Goal: Transaction & Acquisition: Purchase product/service

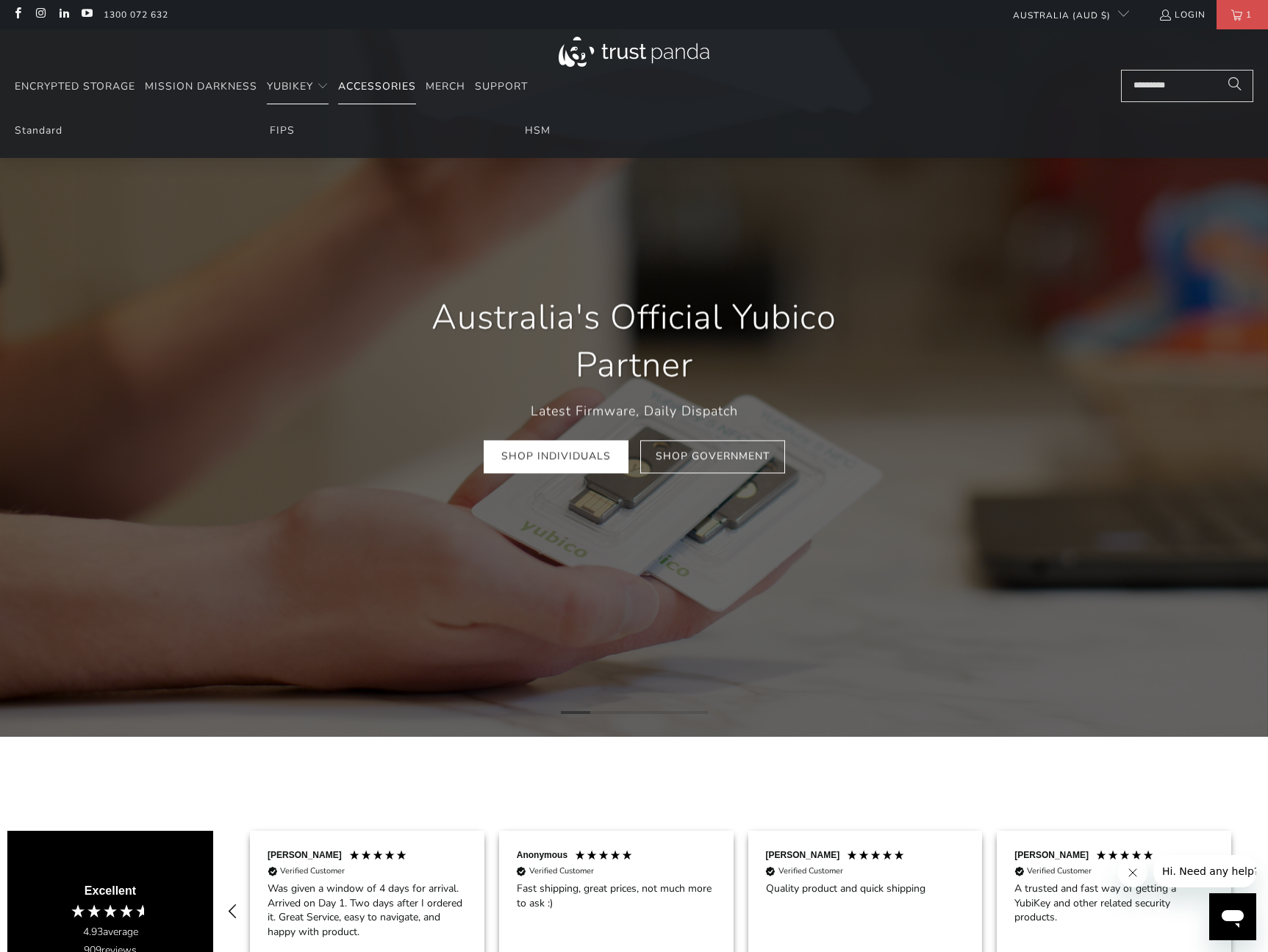
click at [379, 88] on span "Accessories" at bounding box center [377, 86] width 77 height 14
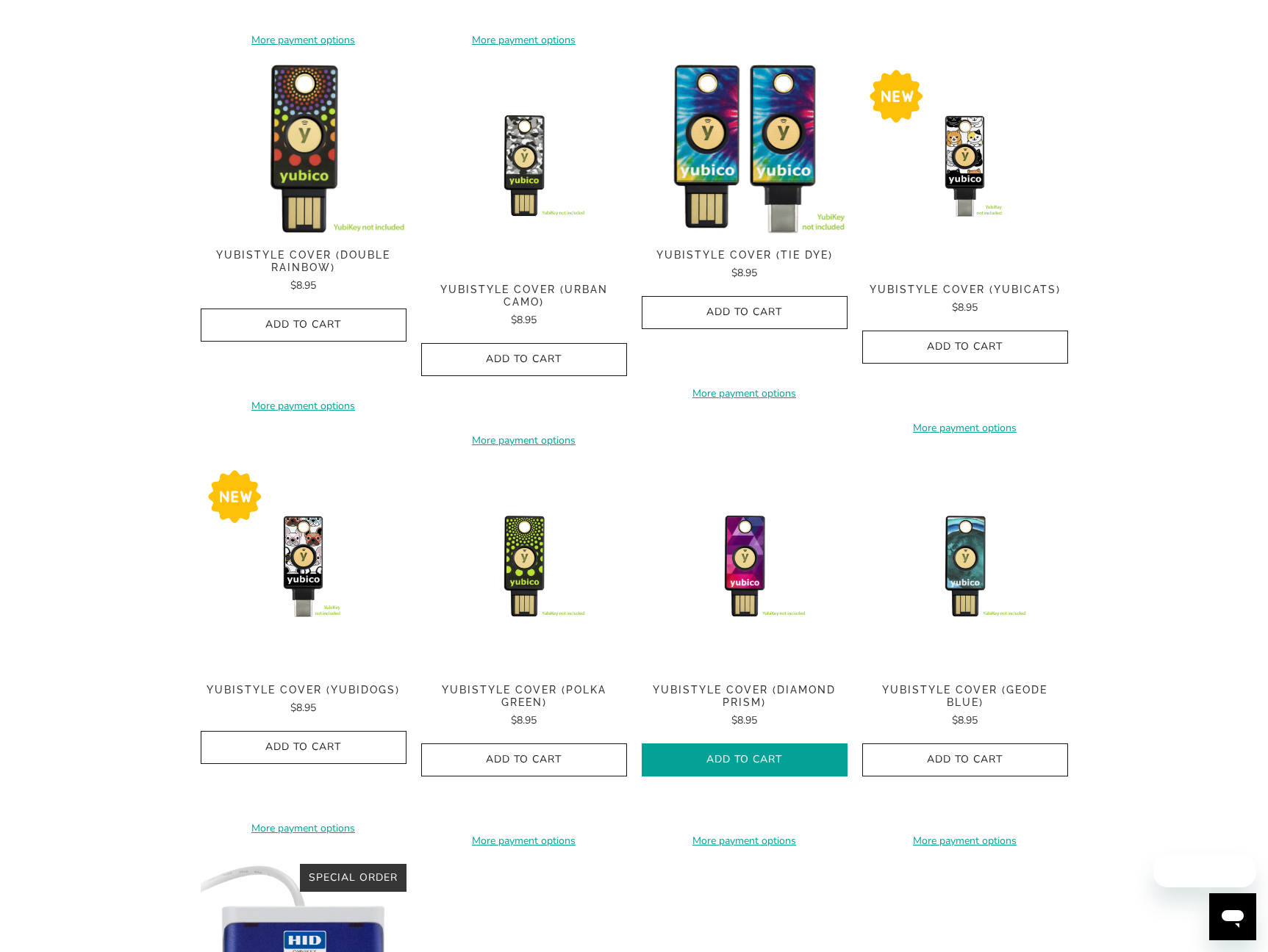
scroll to position [1029, 0]
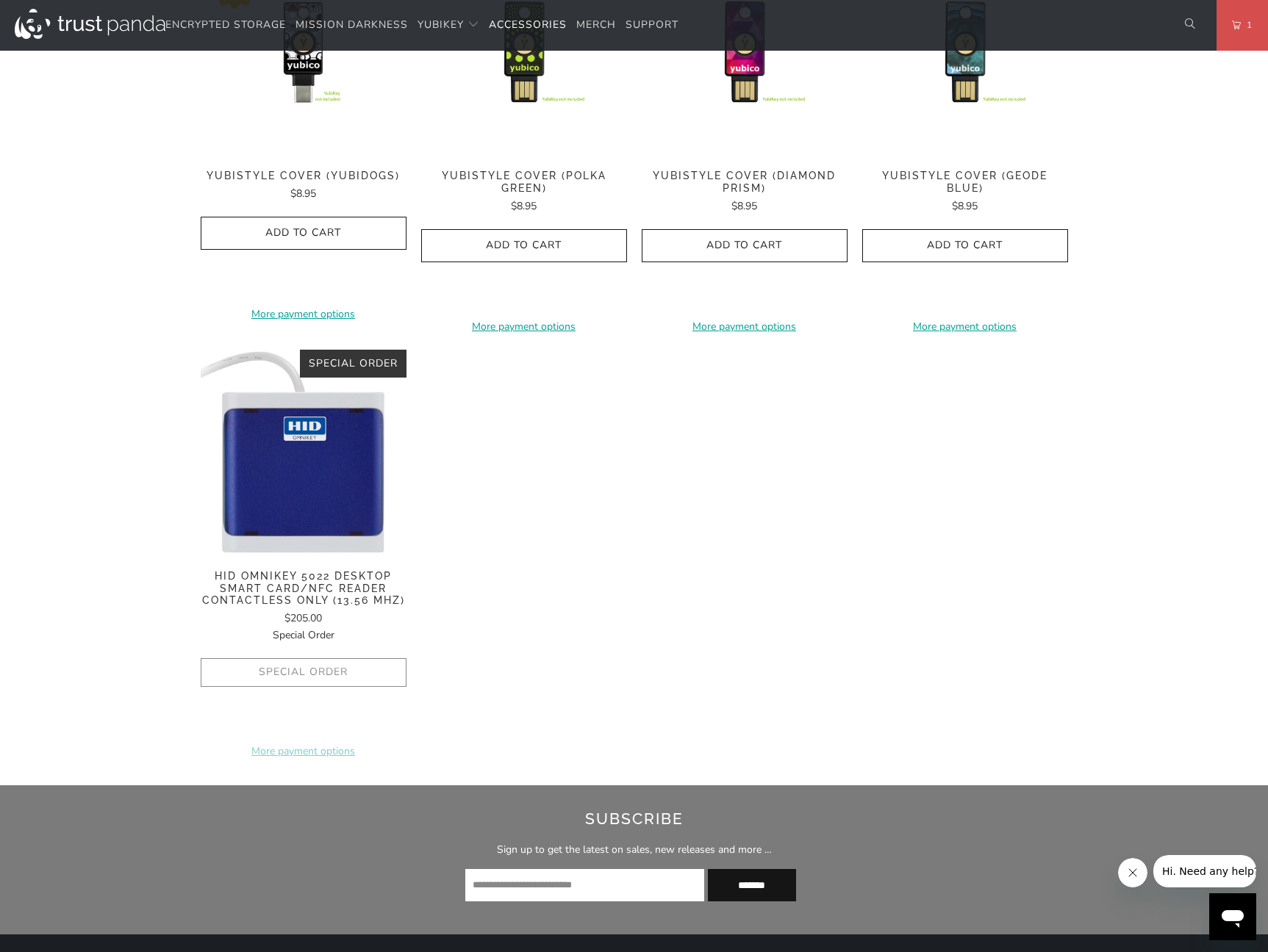
click at [344, 461] on img at bounding box center [303, 452] width 206 height 206
